Goal: Find specific page/section: Find specific page/section

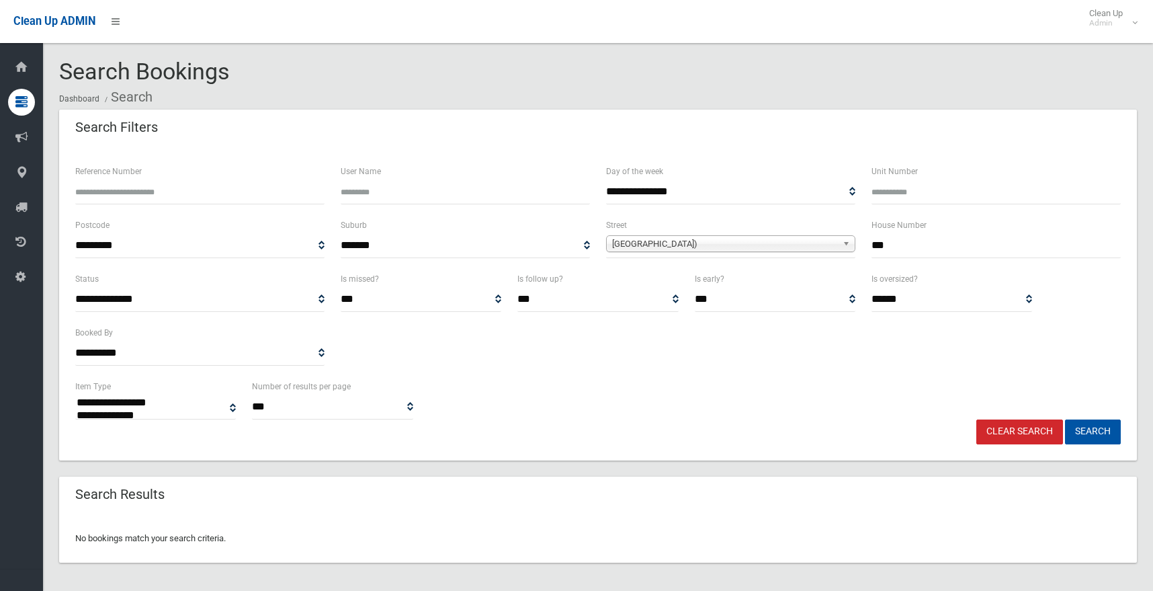
select select
click at [910, 237] on input "***" at bounding box center [996, 245] width 249 height 25
drag, startPoint x: 894, startPoint y: 250, endPoint x: 837, endPoint y: 235, distance: 59.0
click at [837, 235] on div "**********" at bounding box center [598, 244] width 1062 height 54
type input "*"
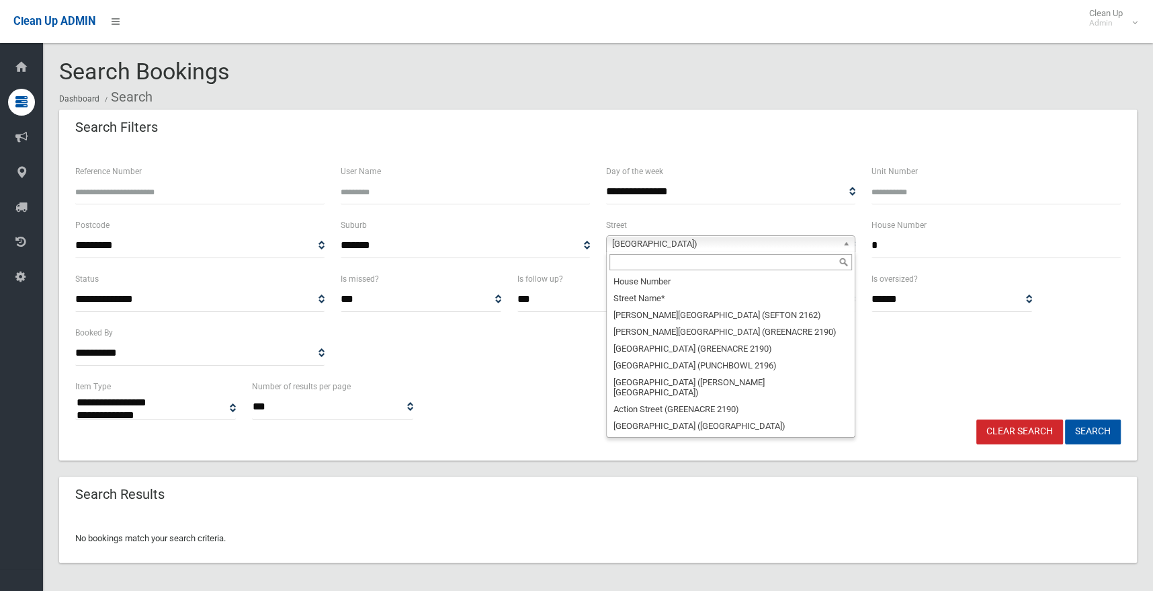
click at [734, 247] on span "Canterbury Road (CANTERBURY 2193)" at bounding box center [724, 244] width 225 height 16
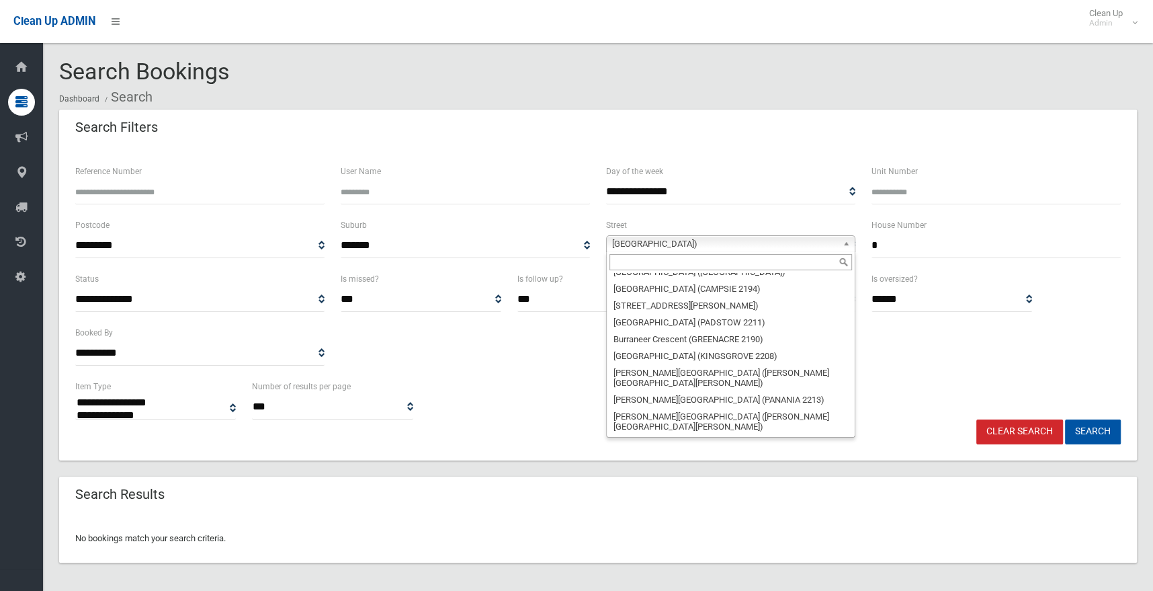
scroll to position [6547, 0]
click at [636, 265] on input "text" at bounding box center [730, 262] width 243 height 16
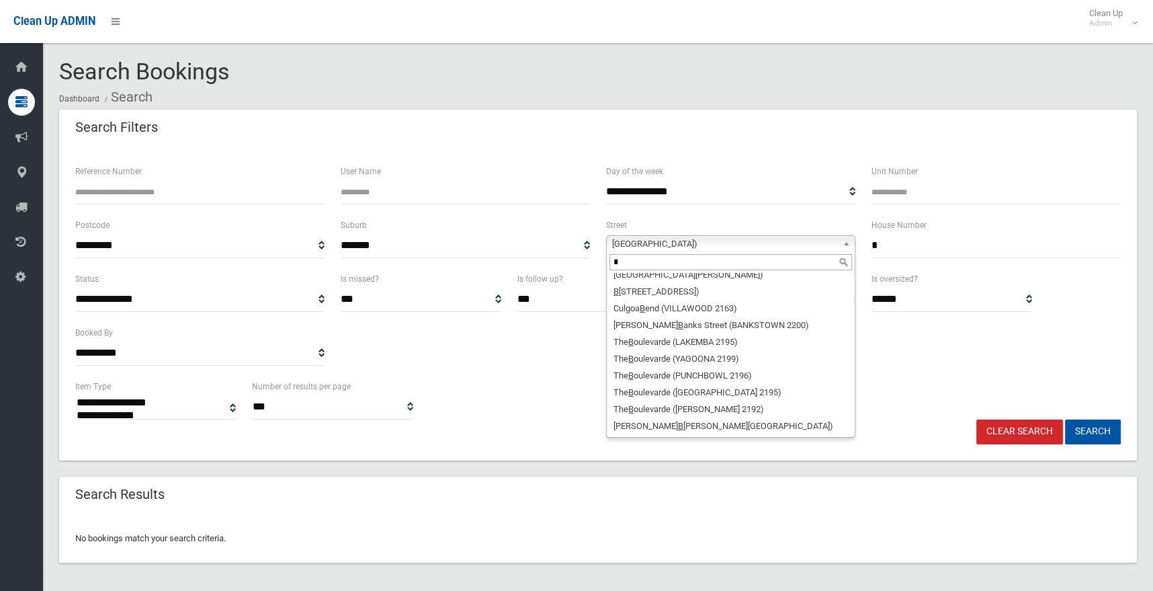
scroll to position [0, 0]
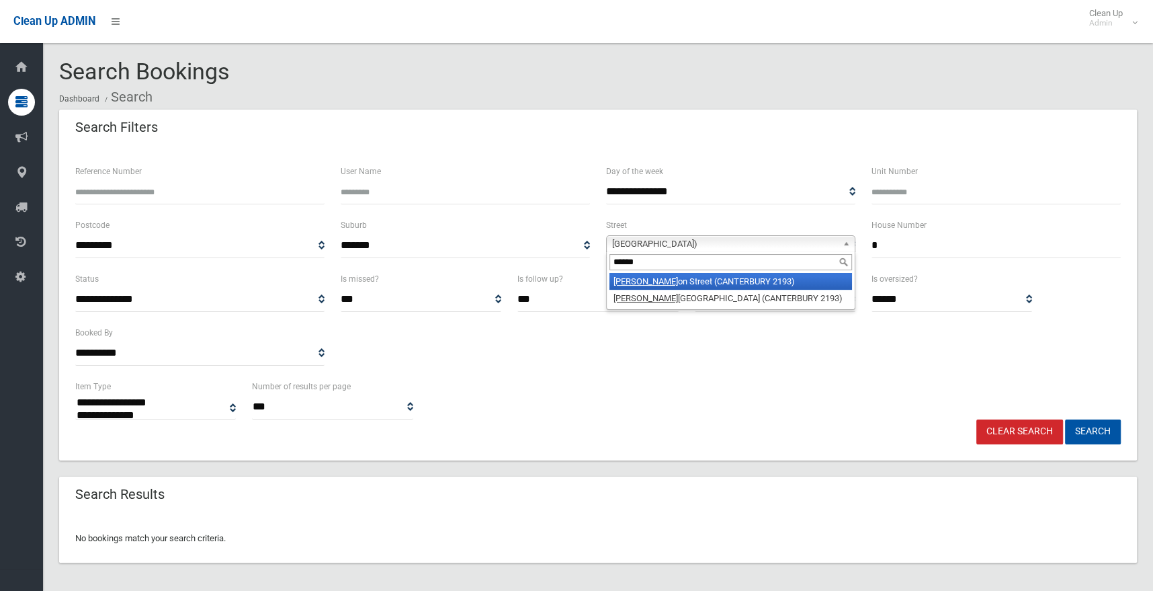
type input "******"
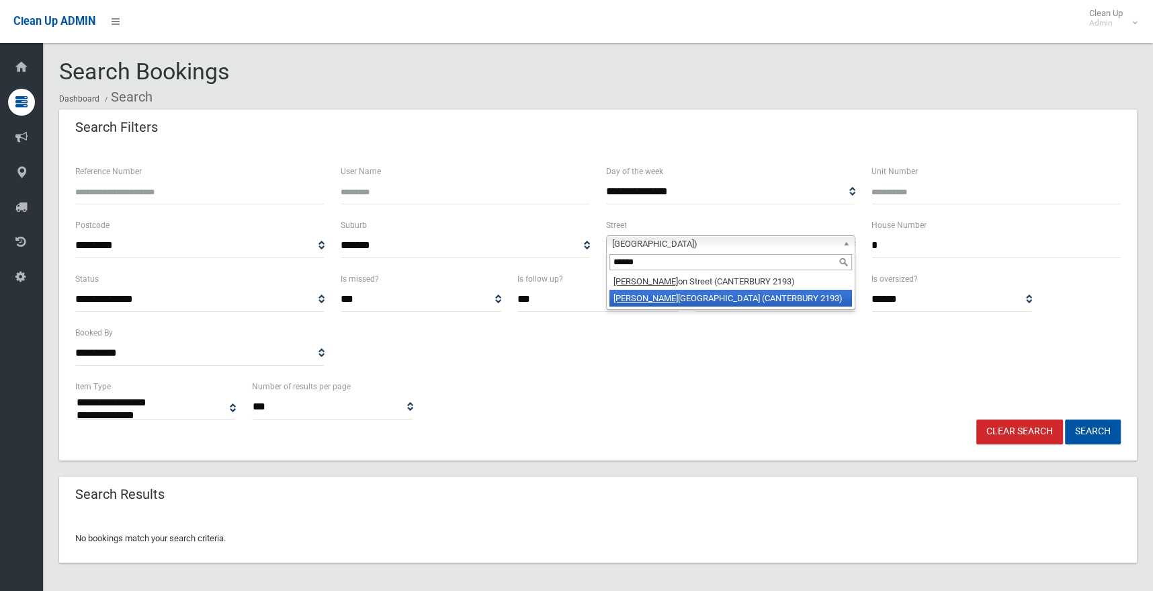
click at [713, 292] on li "Brough ton Street (CANTERBURY 2193)" at bounding box center [730, 298] width 243 height 17
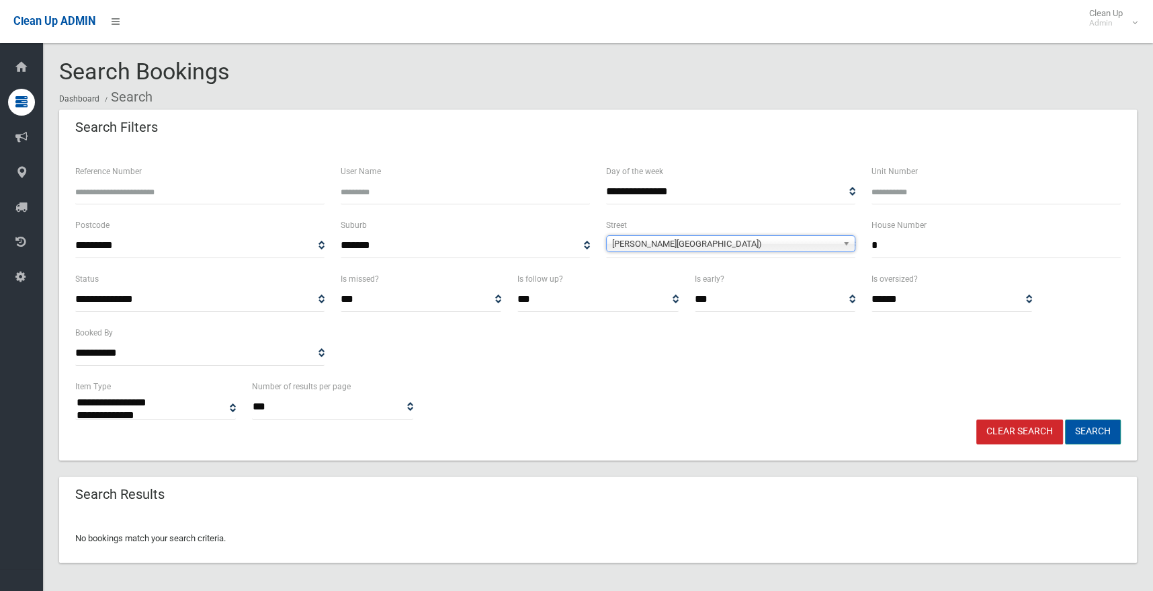
click at [1084, 435] on button "Search" at bounding box center [1093, 431] width 56 height 25
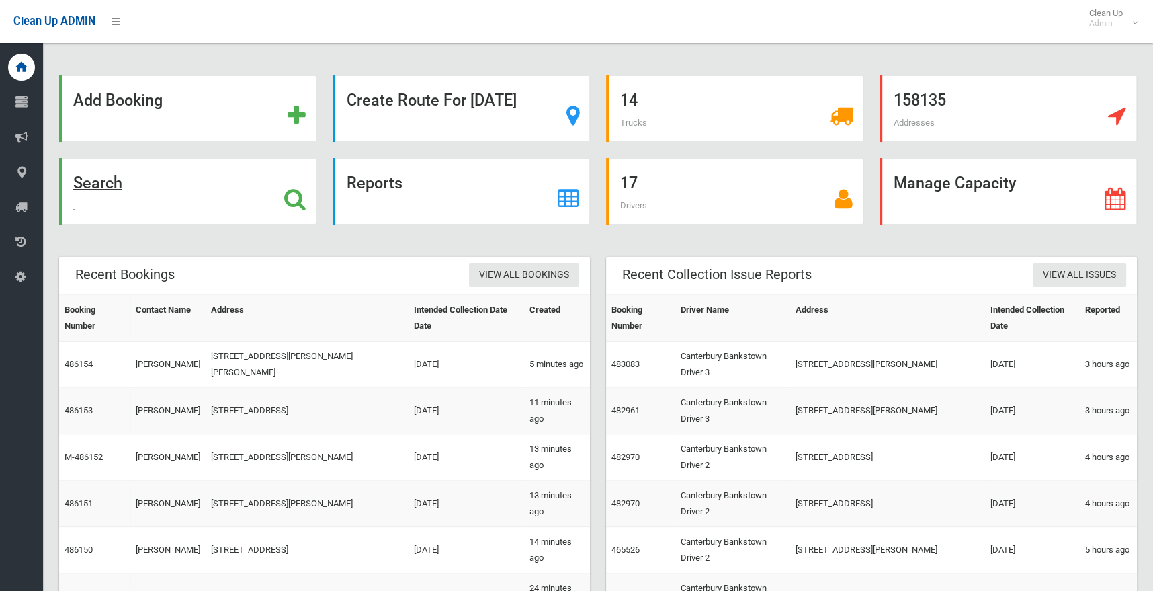
click at [102, 185] on strong "Search" at bounding box center [97, 182] width 49 height 19
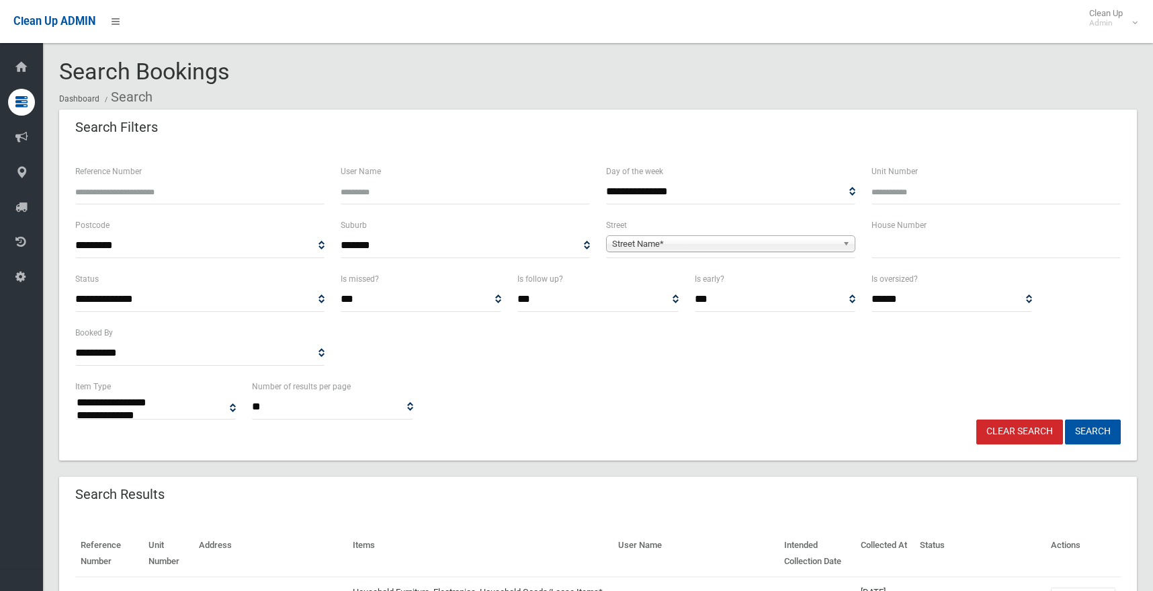
select select
click at [907, 238] on input "text" at bounding box center [996, 245] width 249 height 25
type input "*"
click at [669, 245] on span "Street Name*" at bounding box center [724, 244] width 225 height 16
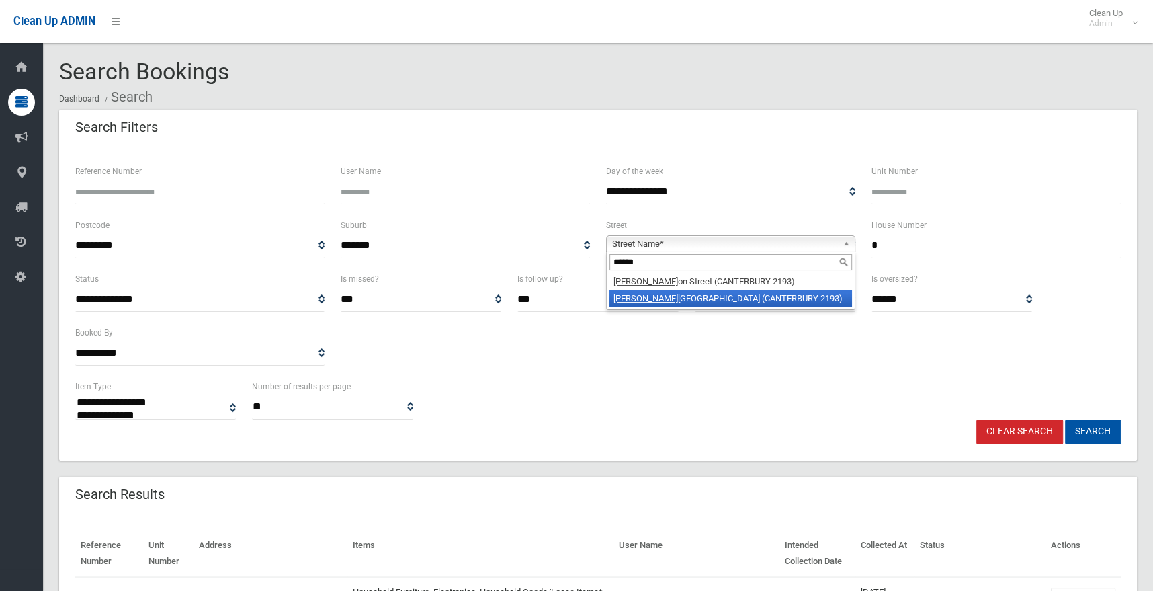
type input "******"
click at [662, 302] on li "Brough ton Street (CANTERBURY 2193)" at bounding box center [730, 298] width 243 height 17
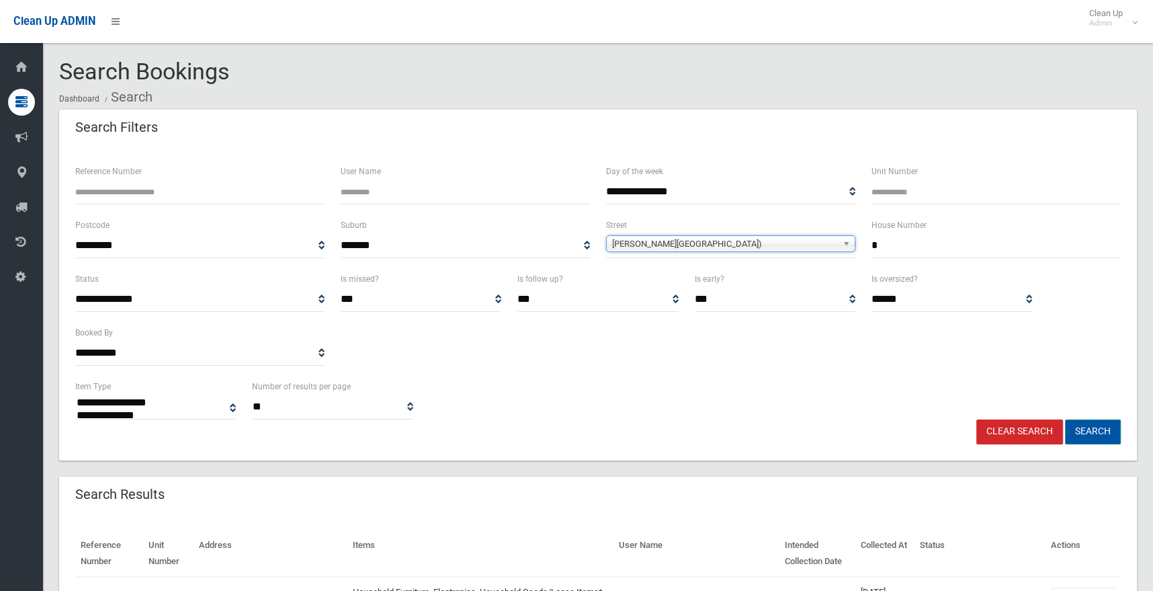
click at [1097, 435] on button "Search" at bounding box center [1093, 431] width 56 height 25
select select
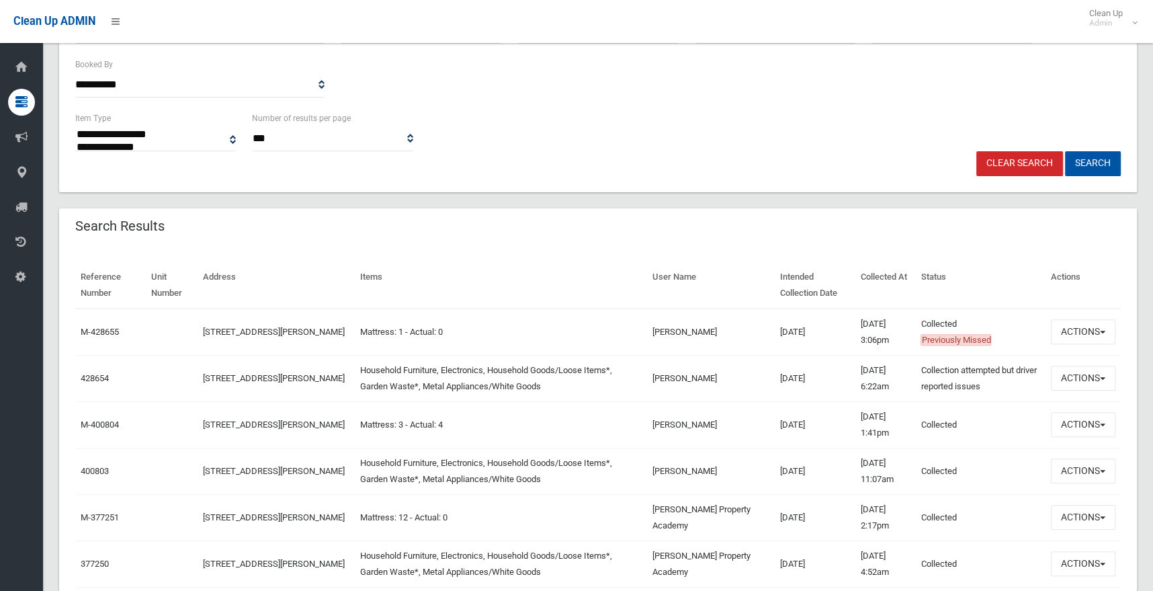
scroll to position [67, 0]
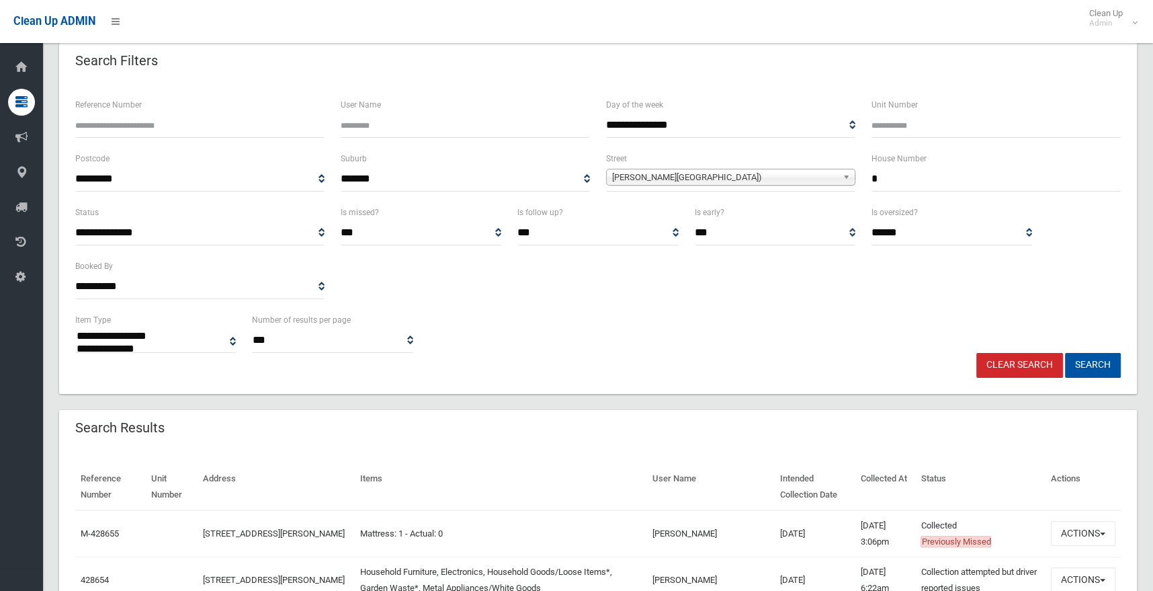
click at [882, 174] on input "*" at bounding box center [996, 179] width 249 height 25
type input "***"
click at [777, 177] on span "[PERSON_NAME][GEOGRAPHIC_DATA])" at bounding box center [724, 177] width 225 height 16
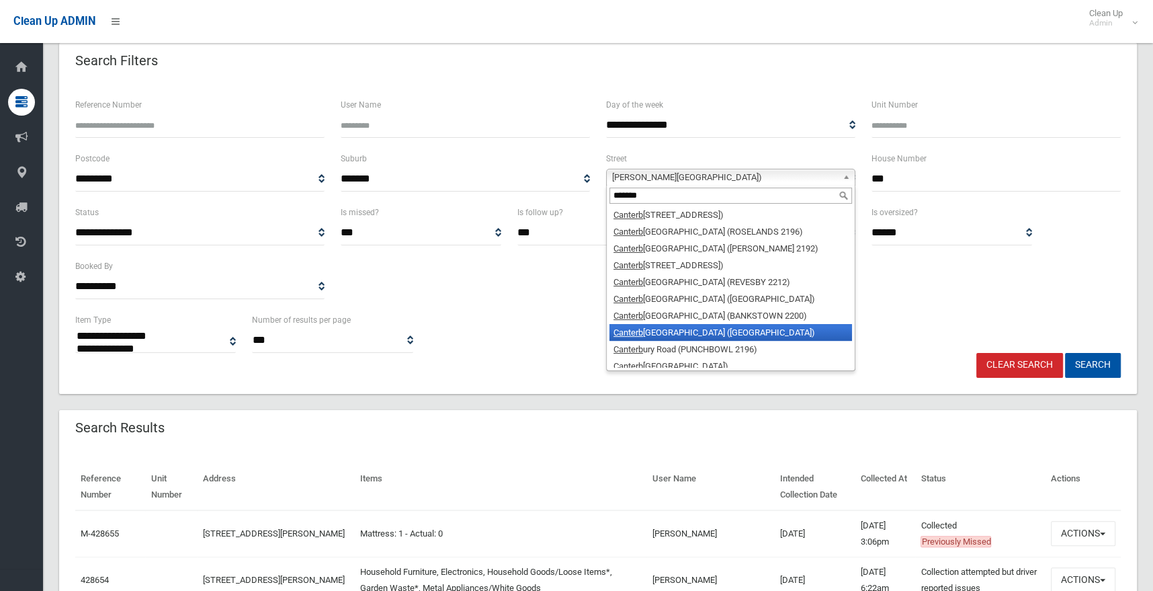
scroll to position [7, 0]
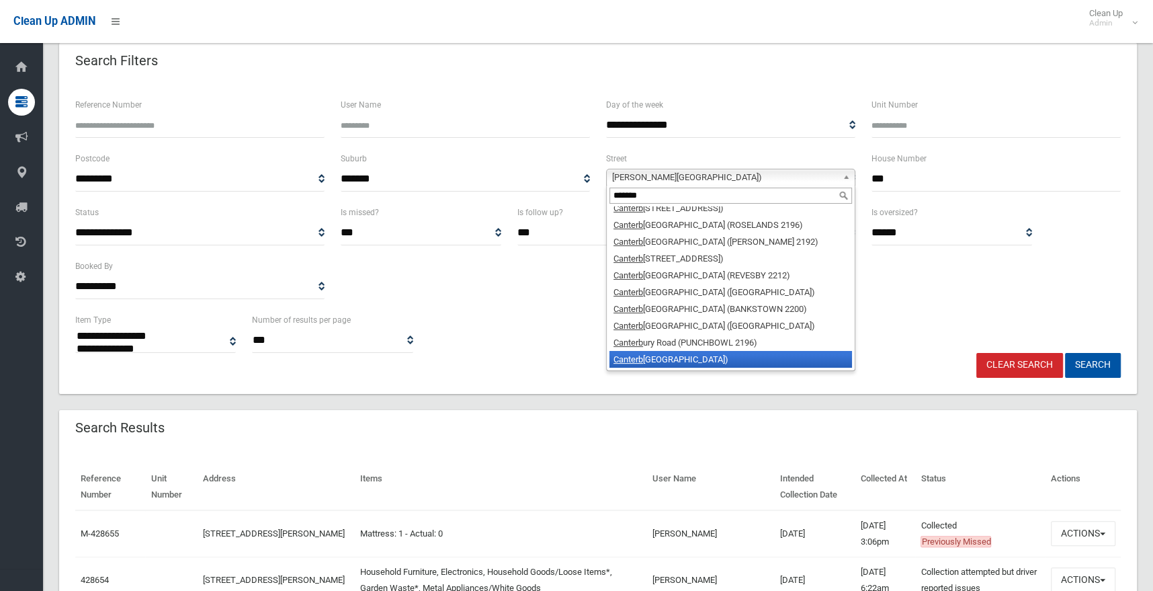
type input "*******"
click at [763, 357] on li "Canterb ury Road (CANTERBURY 2193)" at bounding box center [730, 359] width 243 height 17
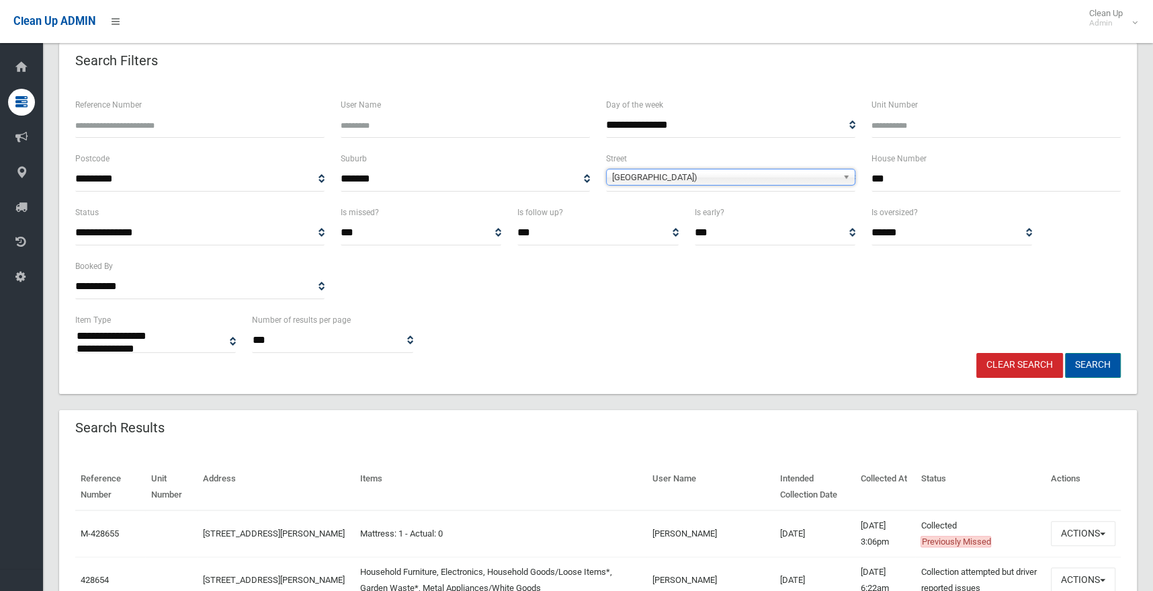
click at [1097, 360] on button "Search" at bounding box center [1093, 365] width 56 height 25
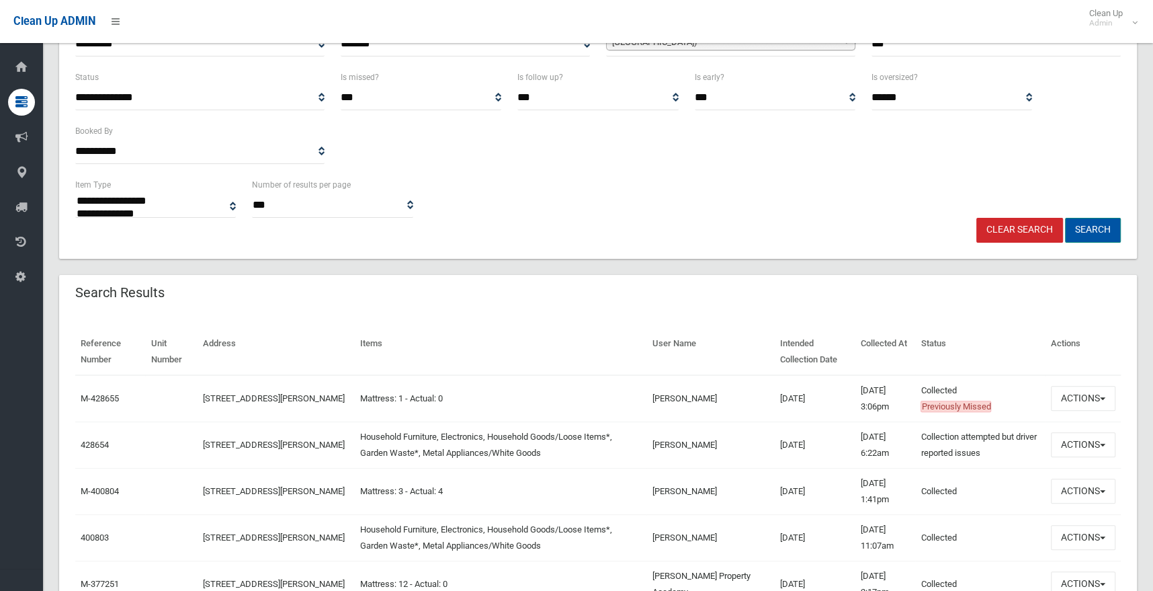
scroll to position [335, 0]
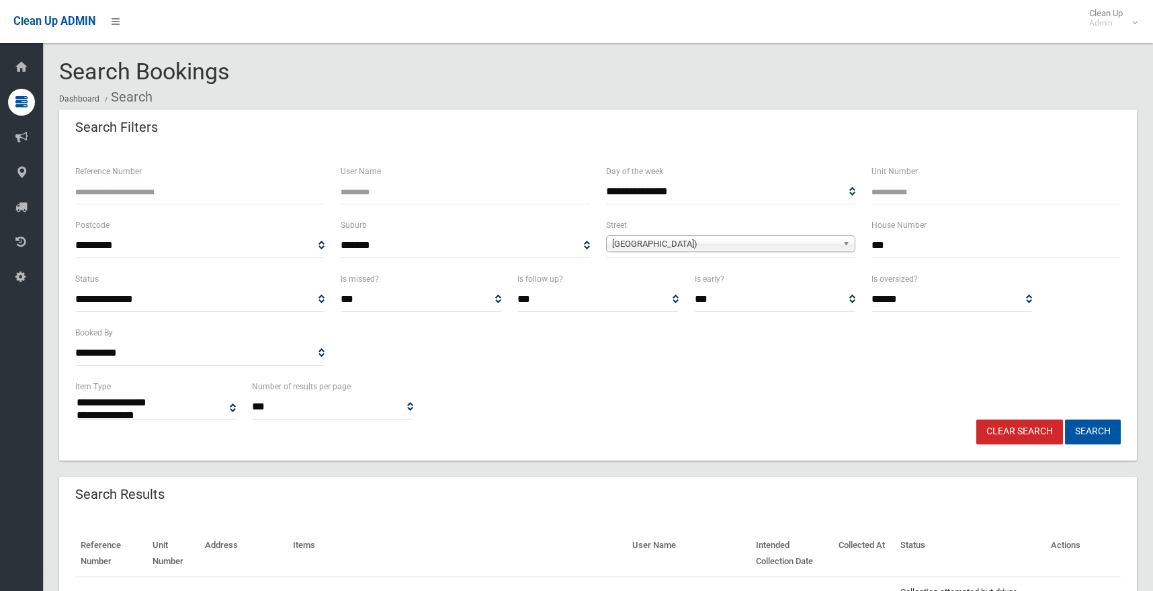
select select
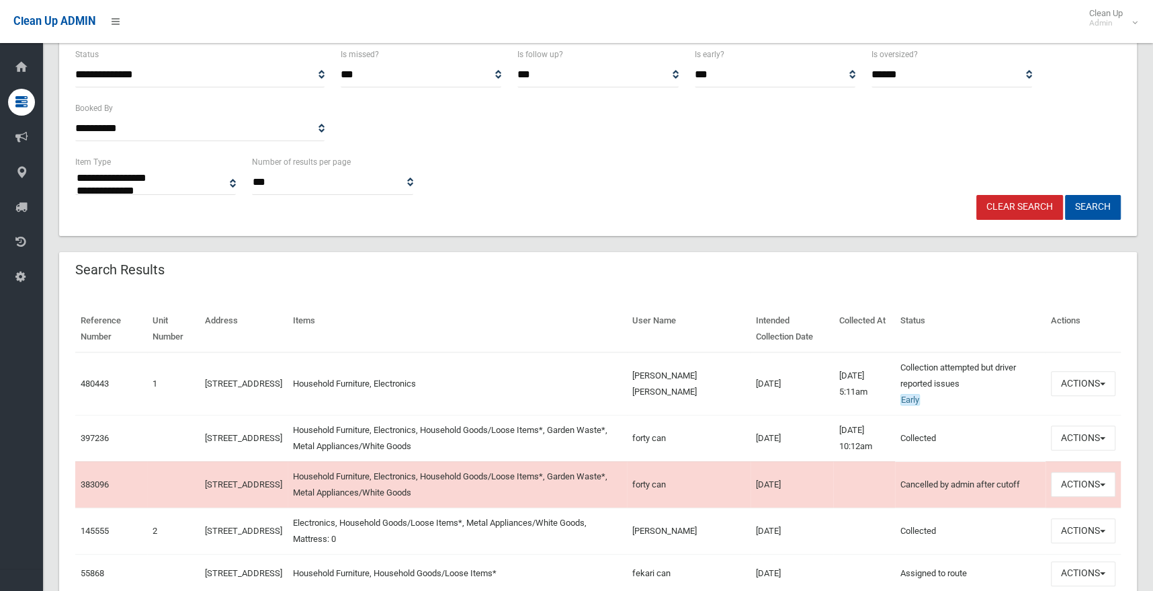
scroll to position [43, 0]
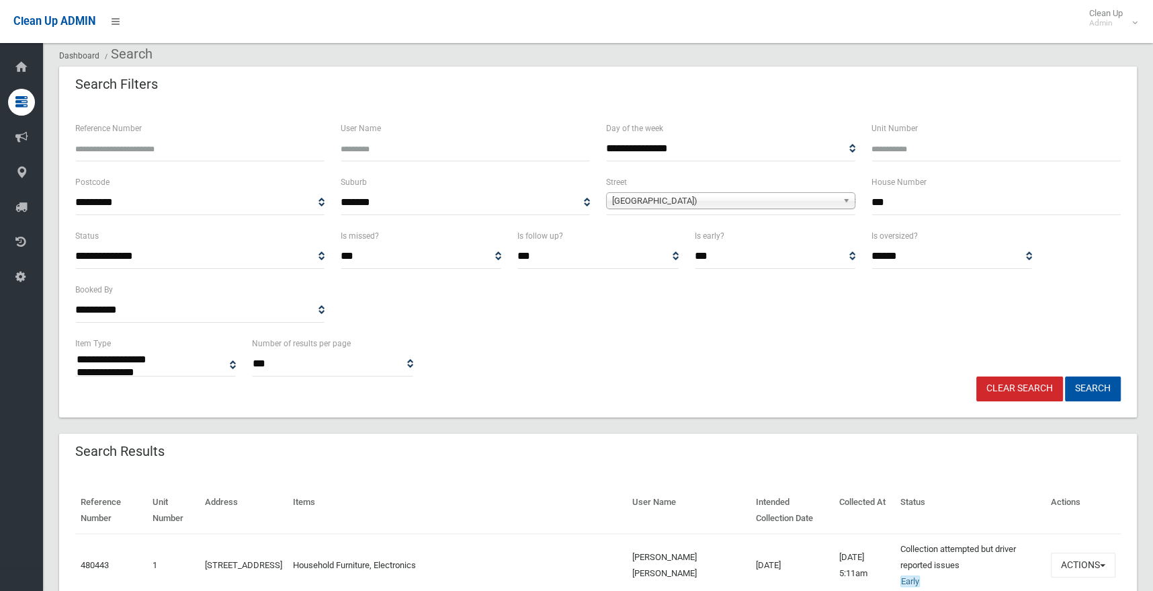
drag, startPoint x: 871, startPoint y: 197, endPoint x: 833, endPoint y: 192, distance: 38.6
click at [833, 192] on div "**********" at bounding box center [598, 201] width 1062 height 54
type input "*"
click at [772, 199] on span "Canterbury Road (CANTERBURY 2193)" at bounding box center [724, 201] width 225 height 16
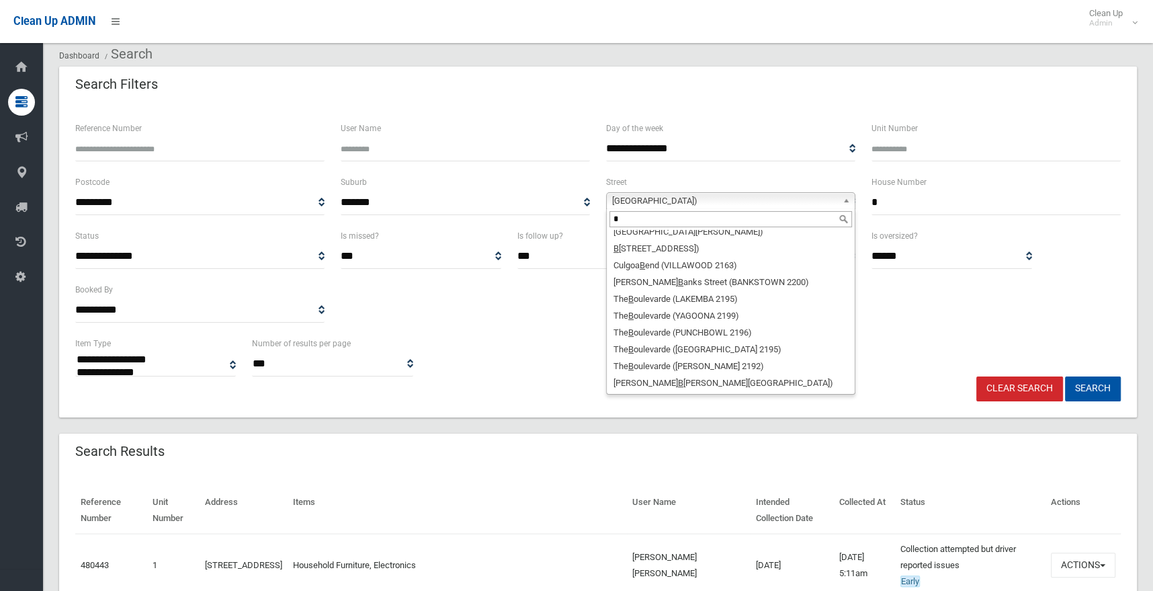
scroll to position [0, 0]
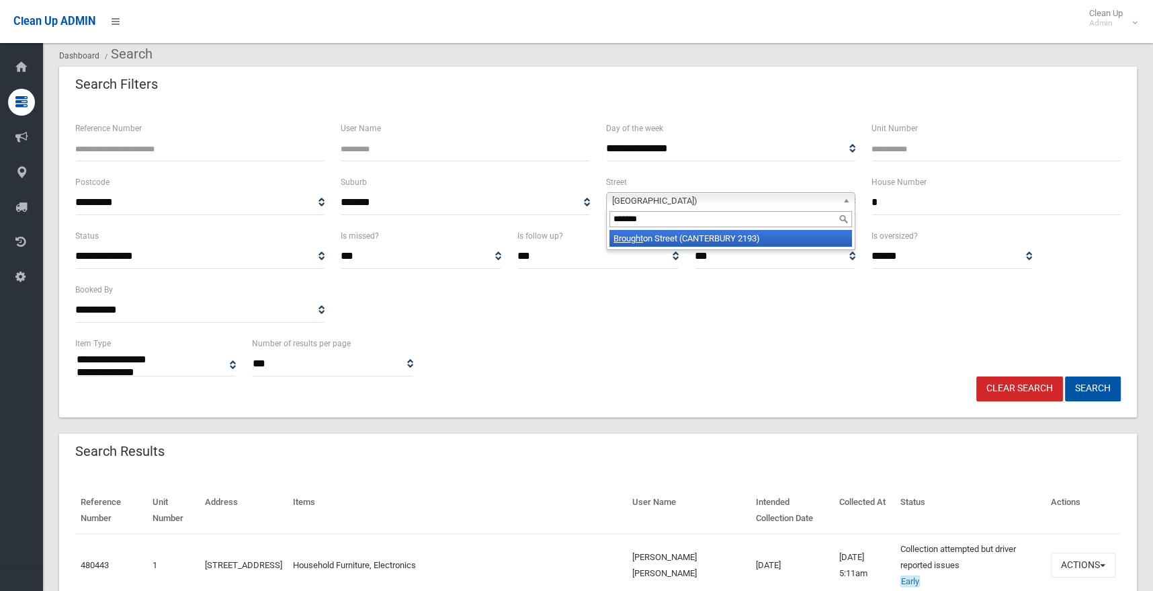
type input "*******"
click at [744, 236] on li "Brought on Street (CANTERBURY 2193)" at bounding box center [730, 238] width 243 height 17
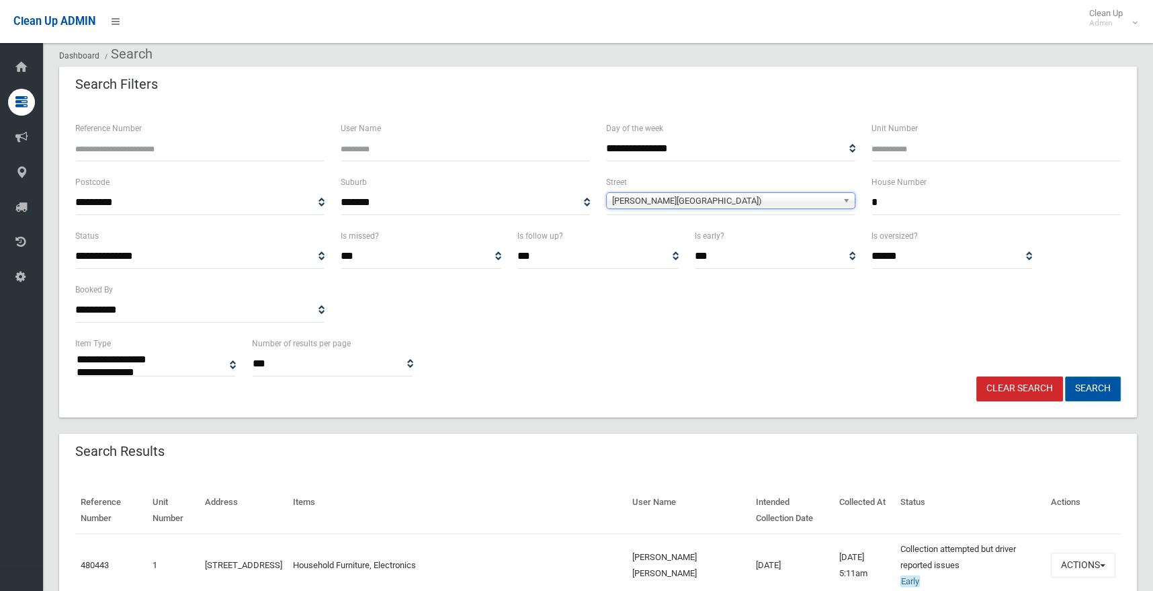
click at [1079, 389] on button "Search" at bounding box center [1093, 388] width 56 height 25
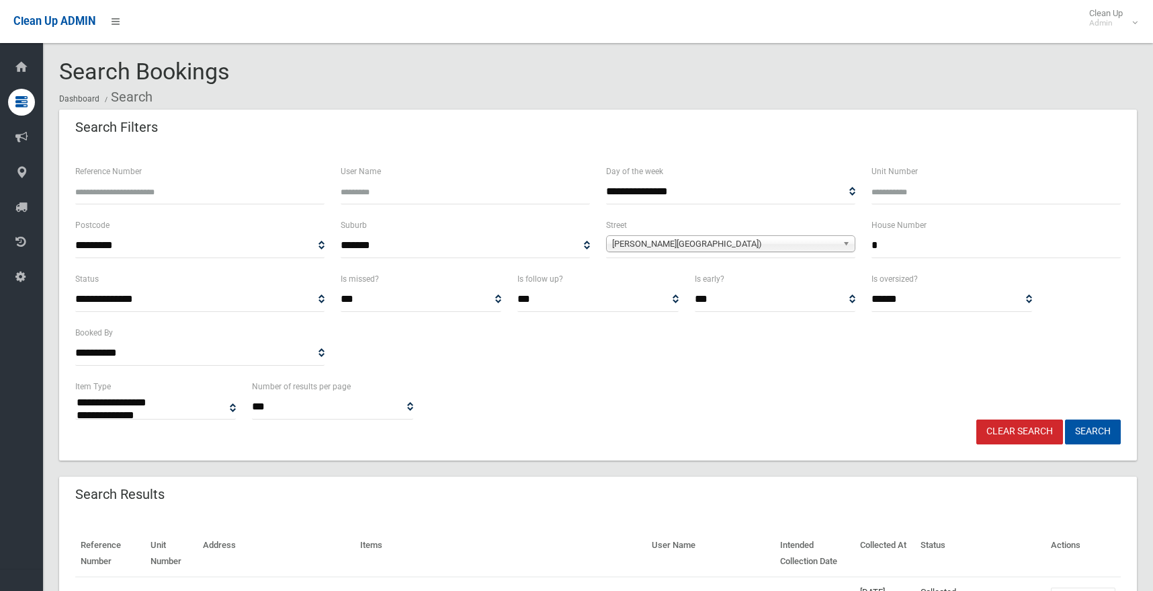
select select
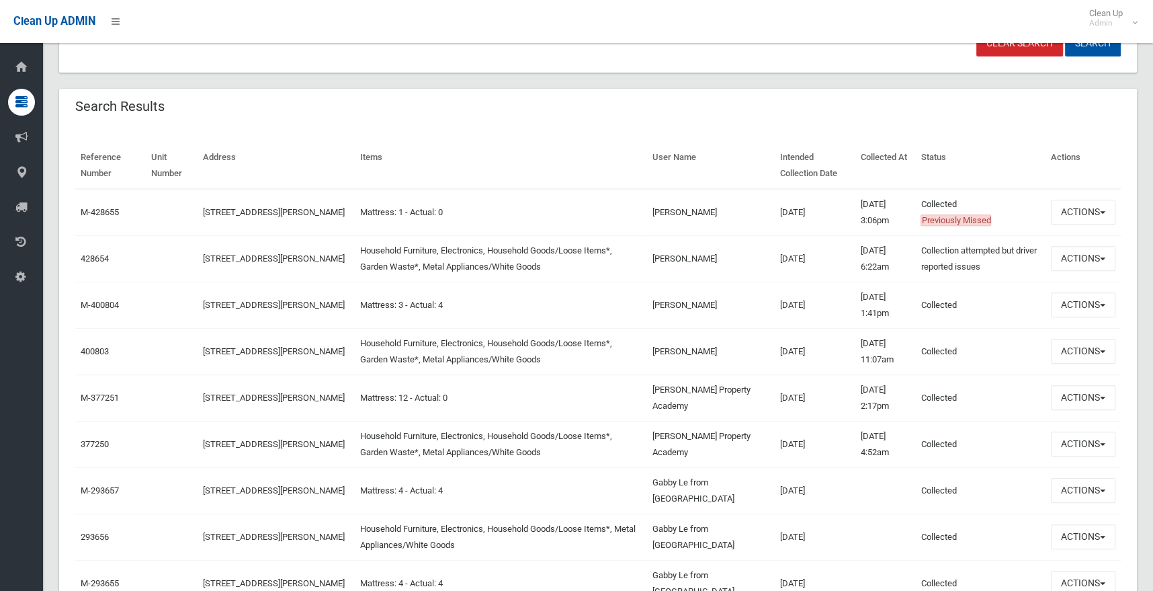
scroll to position [403, 0]
